Goal: Check status: Check status

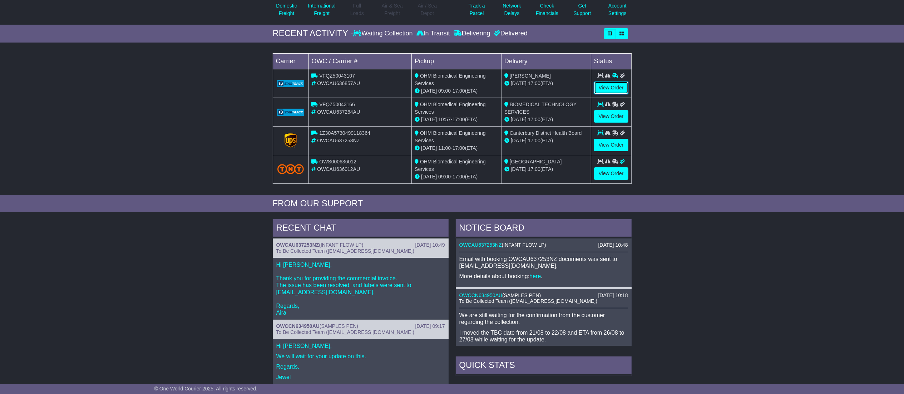
click at [600, 87] on link "View Order" at bounding box center [611, 88] width 34 height 13
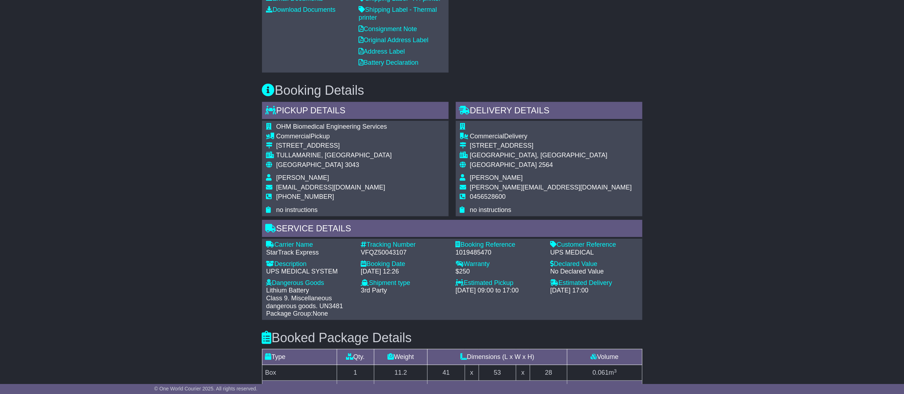
scroll to position [70, 0]
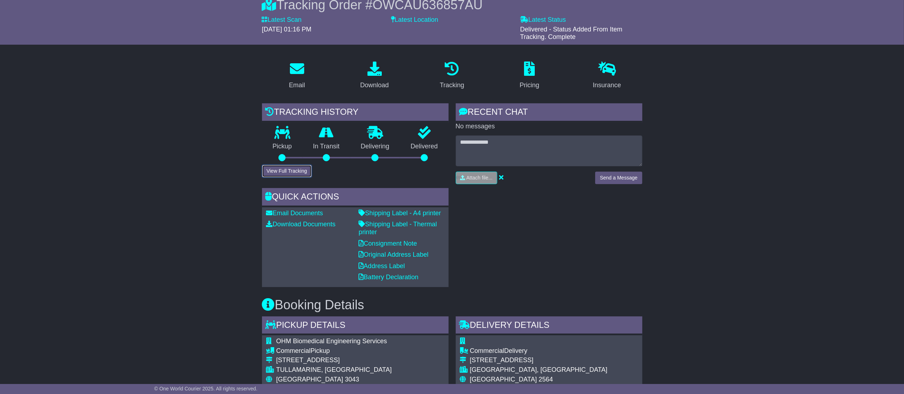
click at [271, 168] on button "View Full Tracking" at bounding box center [287, 171] width 50 height 13
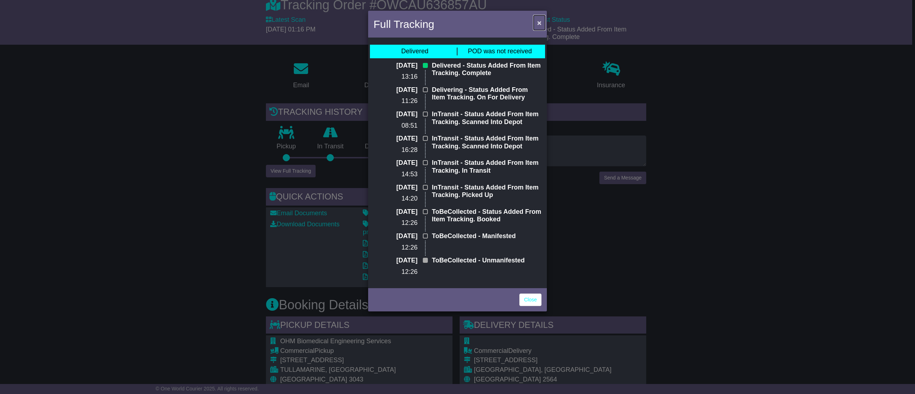
click at [536, 23] on button "×" at bounding box center [539, 22] width 11 height 15
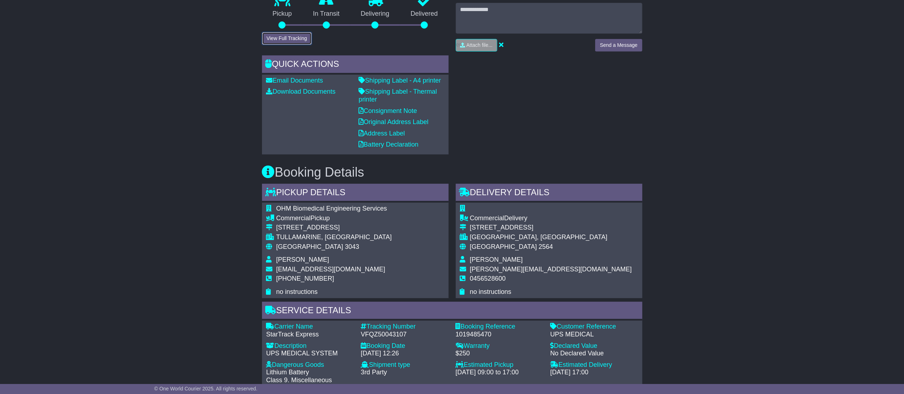
scroll to position [0, 0]
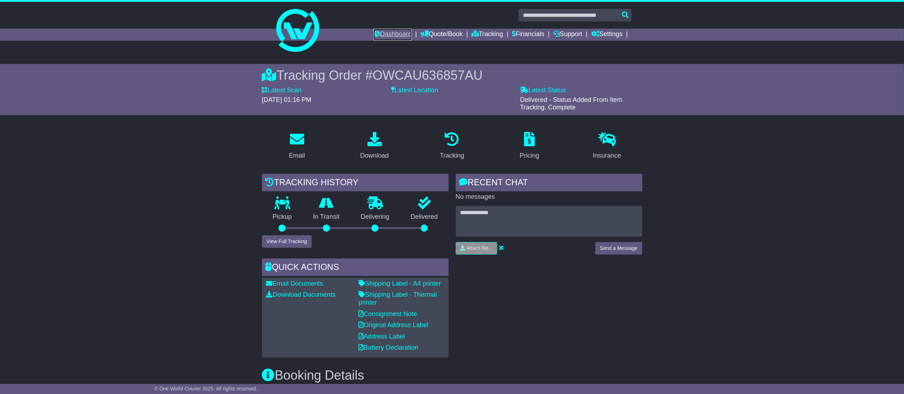
click at [390, 36] on link "Dashboard" at bounding box center [393, 35] width 38 height 12
